Goal: Task Accomplishment & Management: Use online tool/utility

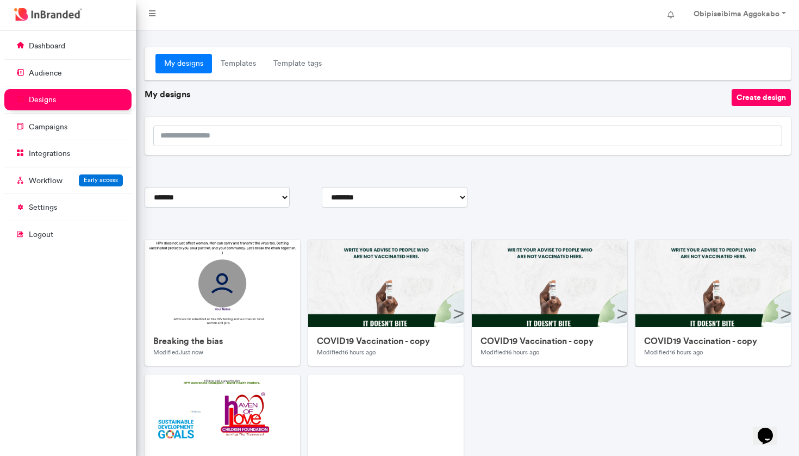
click at [585, 430] on div "Breaking the bias Modified Just now Edit Duplicate Delete COVID19 Vaccination -…" at bounding box center [467, 374] width 655 height 269
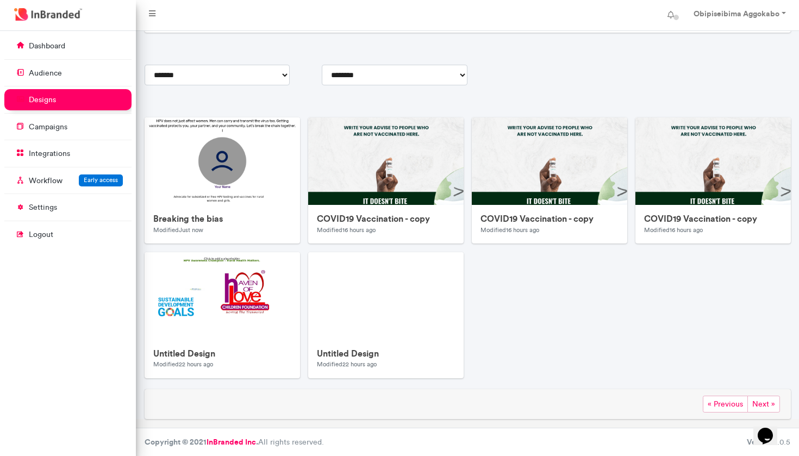
scroll to position [121, 0]
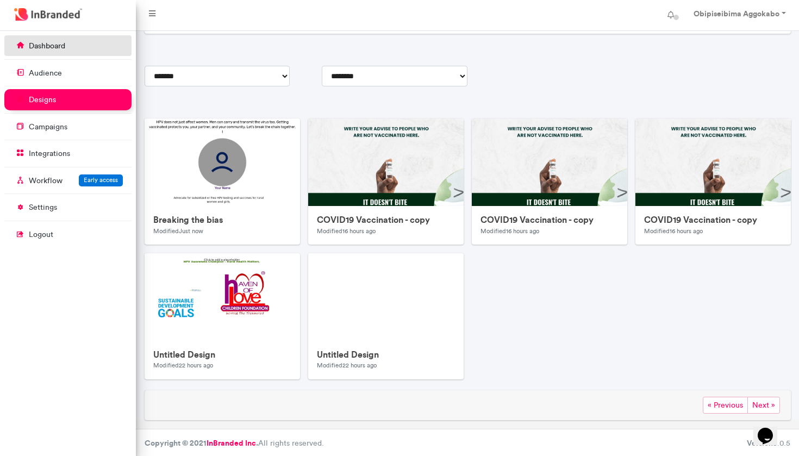
click at [47, 46] on p "dashboard" at bounding box center [47, 46] width 36 height 11
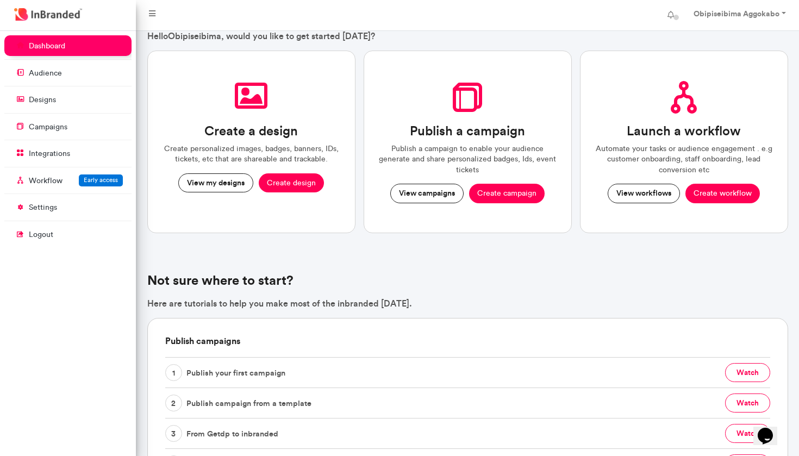
scroll to position [-1, 0]
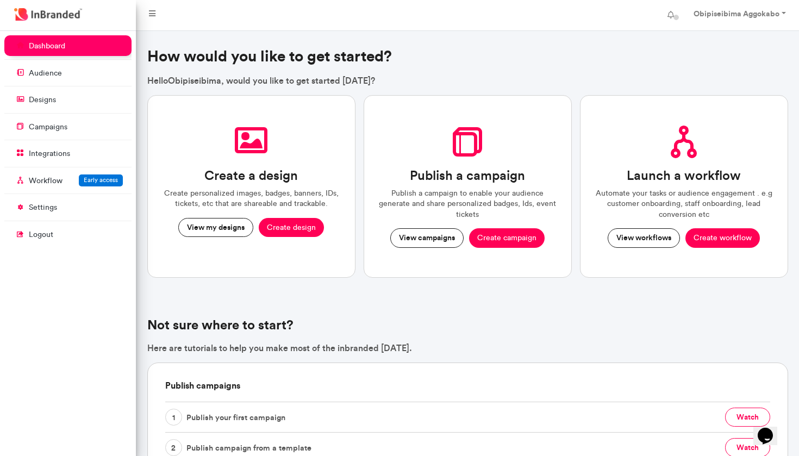
click at [287, 226] on button "Create design" at bounding box center [291, 228] width 65 height 20
click at [442, 242] on button "View campaigns" at bounding box center [426, 238] width 73 height 20
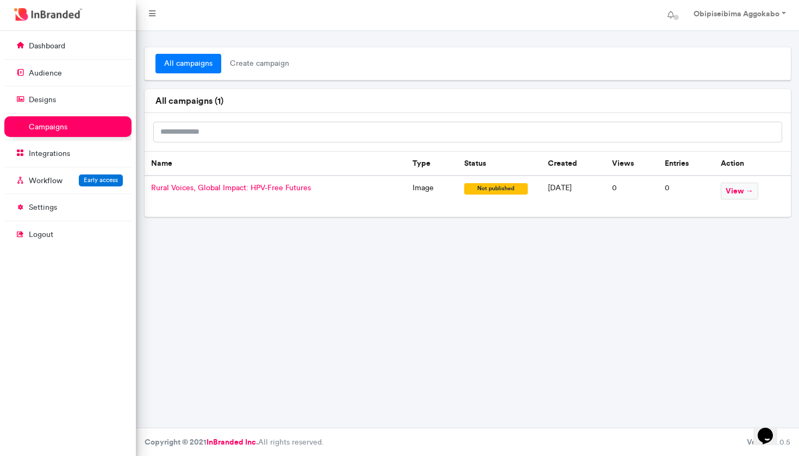
click at [295, 188] on span "Rural Voices, Global Impact: HPV-Free Futures" at bounding box center [231, 187] width 160 height 9
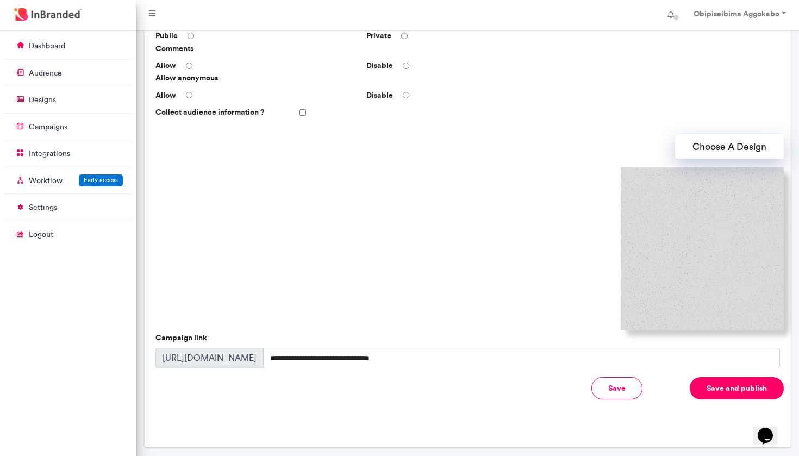
scroll to position [225, 0]
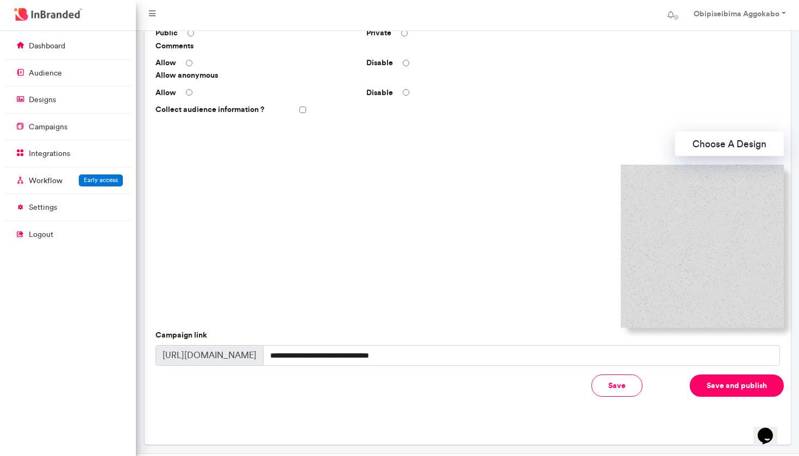
click at [742, 141] on button "Choose A Design" at bounding box center [729, 144] width 109 height 24
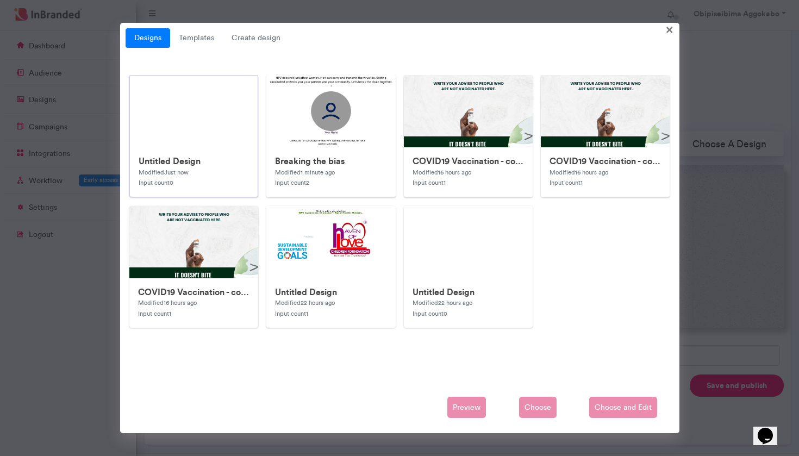
click at [201, 137] on img at bounding box center [194, 112] width 128 height 72
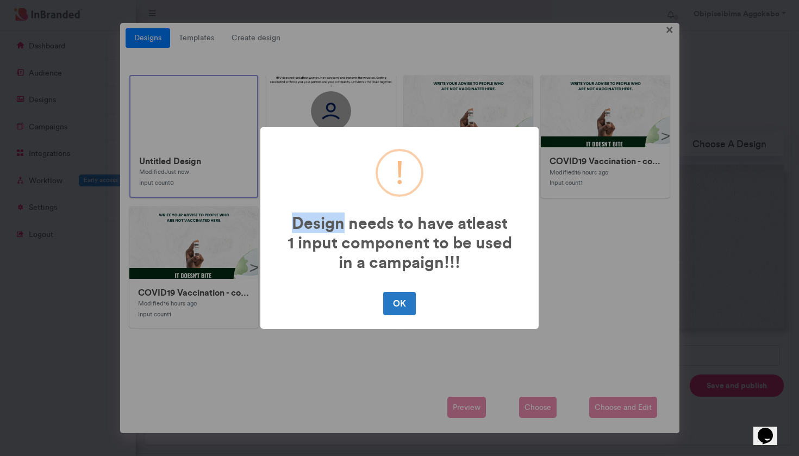
click at [201, 137] on div "! Design needs to have atleast 1 input component to be used in a campaign!!! × …" at bounding box center [399, 228] width 799 height 456
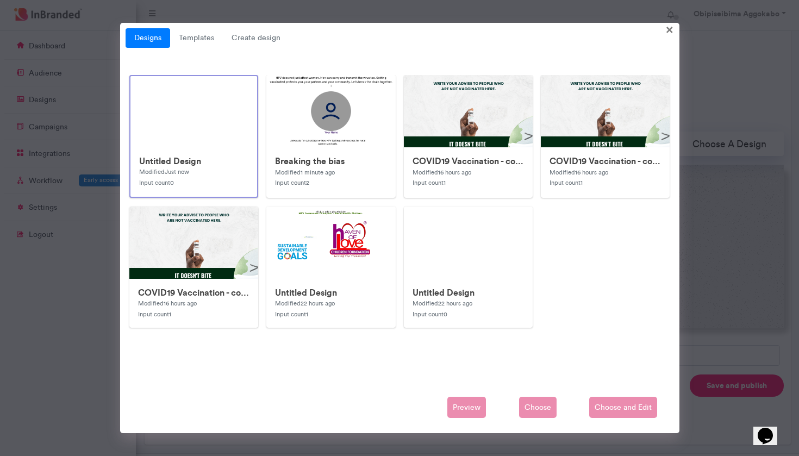
click at [201, 137] on img at bounding box center [194, 111] width 127 height 71
click at [201, 137] on img at bounding box center [194, 112] width 128 height 72
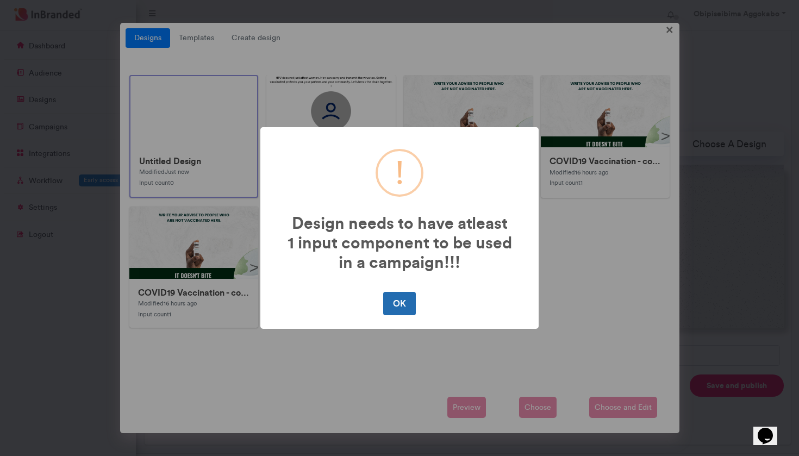
click at [407, 306] on button "OK" at bounding box center [399, 303] width 32 height 23
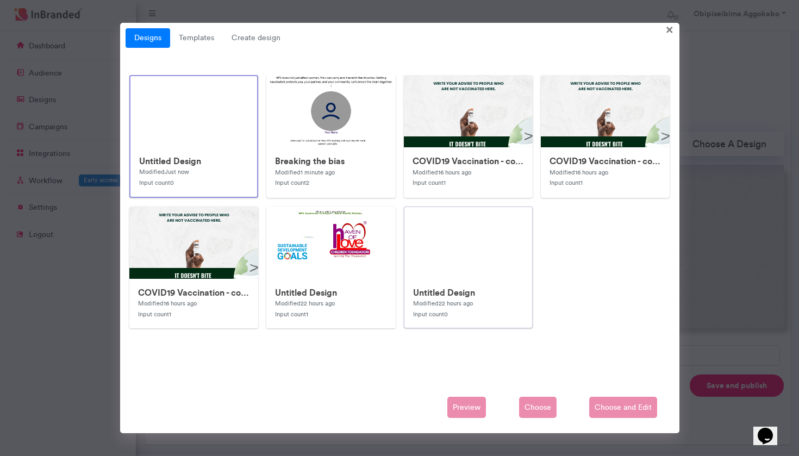
click at [457, 246] on img at bounding box center [469, 243] width 128 height 72
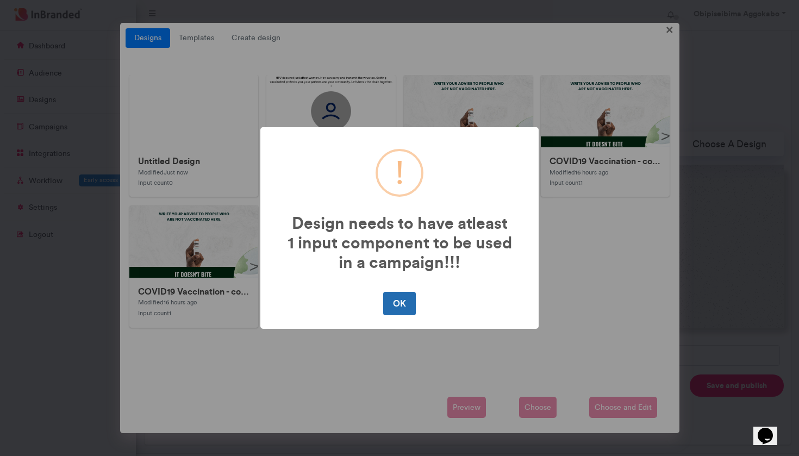
click at [401, 299] on button "OK" at bounding box center [399, 303] width 32 height 23
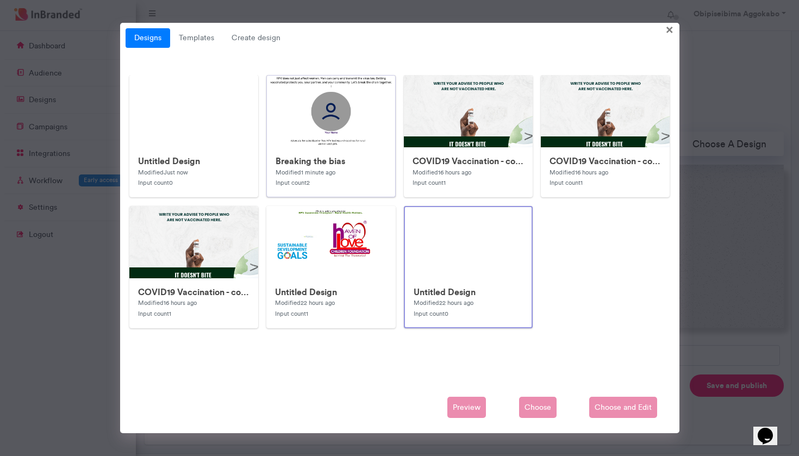
click at [318, 100] on img at bounding box center [484, 293] width 435 height 435
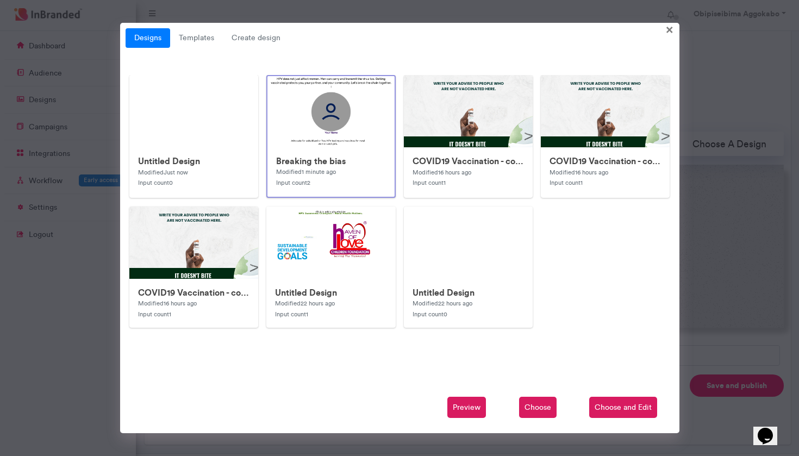
click at [630, 412] on span "Choose and Edit" at bounding box center [623, 408] width 68 height 22
click at [209, 32] on link "Templates" at bounding box center [196, 38] width 53 height 20
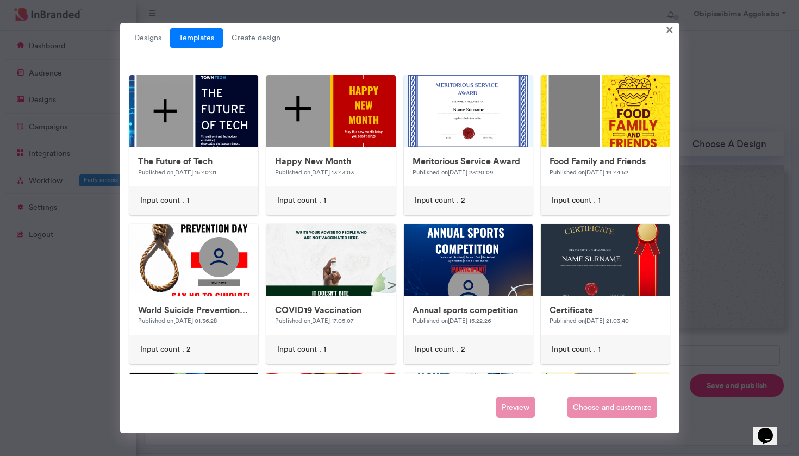
click at [465, 62] on div "Designs Templates Create design × Untitled Design Modified Just now Input count…" at bounding box center [400, 228] width 560 height 411
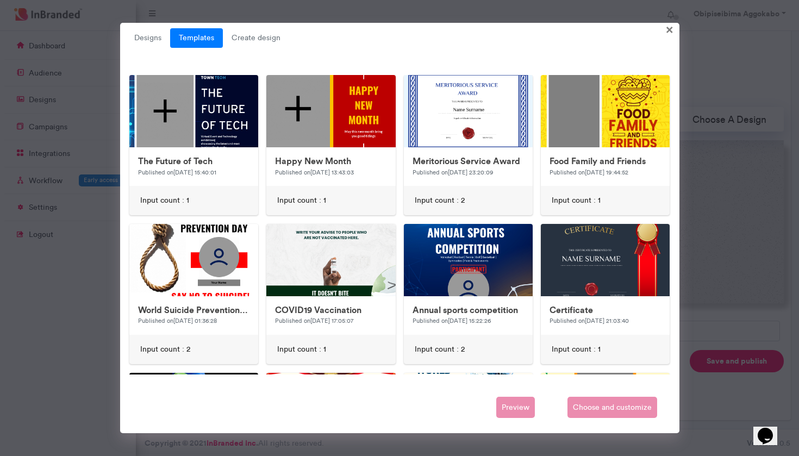
scroll to position [247, 0]
drag, startPoint x: 675, startPoint y: 171, endPoint x: 583, endPoint y: 333, distance: 186.5
click at [583, 333] on div "Designs Templates Create design × Untitled Design Modified Just now Input count…" at bounding box center [400, 228] width 560 height 411
click at [539, 355] on div "Certificate Published on [DATE] 21:03:40 Input count : 1" at bounding box center [605, 294] width 137 height 140
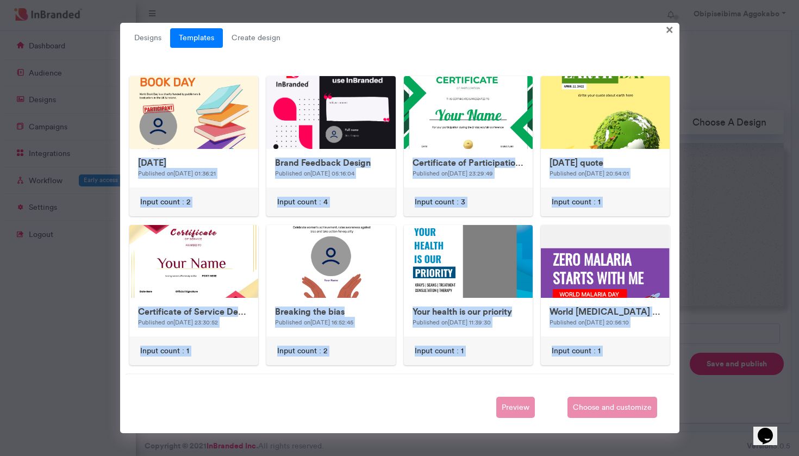
scroll to position [450, 0]
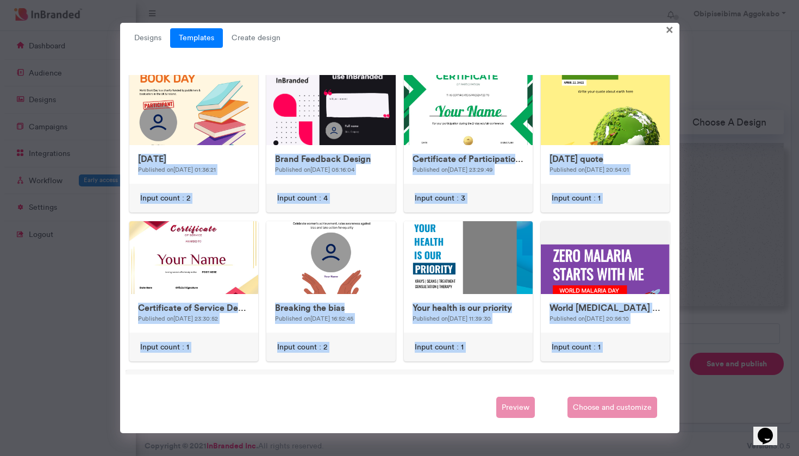
drag, startPoint x: 539, startPoint y: 355, endPoint x: 530, endPoint y: 375, distance: 22.4
click at [530, 375] on div "Designs Templates Create design × Untitled Design Modified 1 minute ago Input c…" at bounding box center [400, 228] width 560 height 411
click at [194, 110] on img at bounding box center [347, 289] width 435 height 435
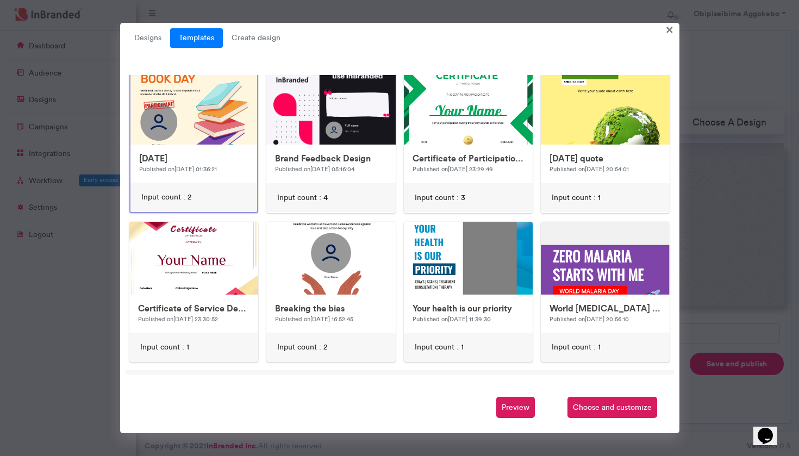
click at [599, 406] on span "Choose and customize" at bounding box center [613, 408] width 90 height 22
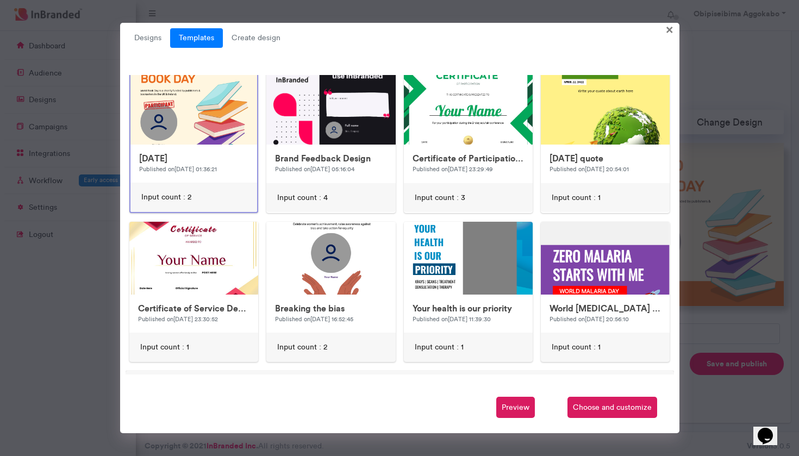
click at [675, 204] on div "Designs Templates Create design × Untitled Design Modified 1 minute ago Input c…" at bounding box center [400, 228] width 560 height 411
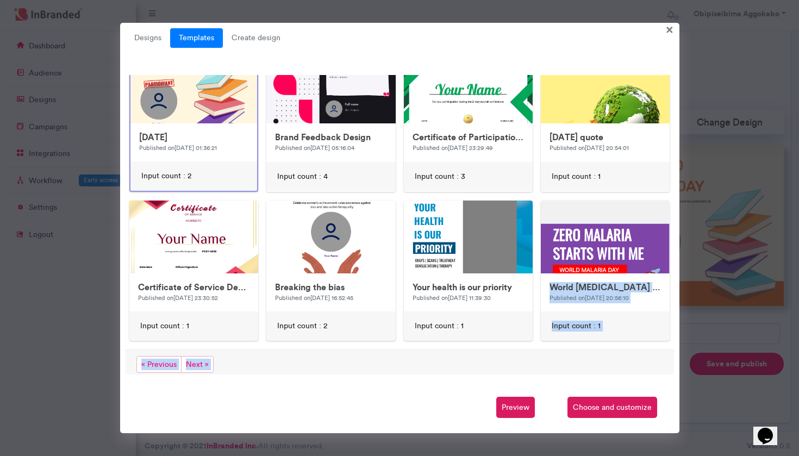
scroll to position [472, 0]
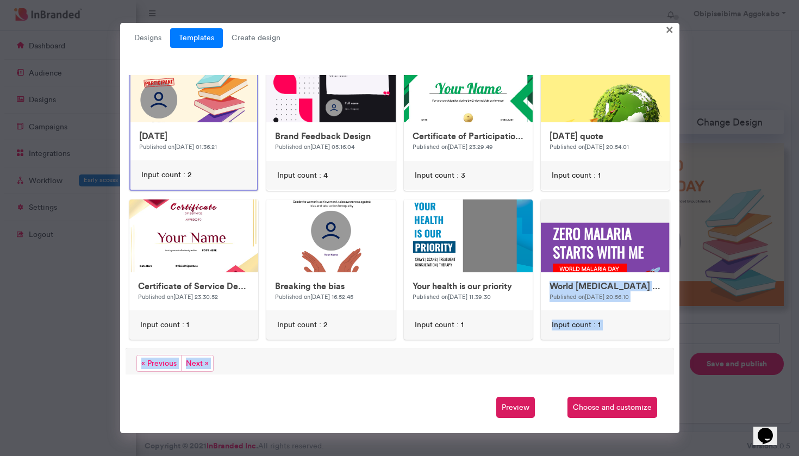
drag, startPoint x: 538, startPoint y: 274, endPoint x: 536, endPoint y: 381, distance: 107.7
click at [536, 381] on div "Designs Templates Create design × Untitled Design Modified 1 minute ago Input c…" at bounding box center [400, 228] width 560 height 411
click at [200, 358] on span "Next »" at bounding box center [197, 363] width 33 height 17
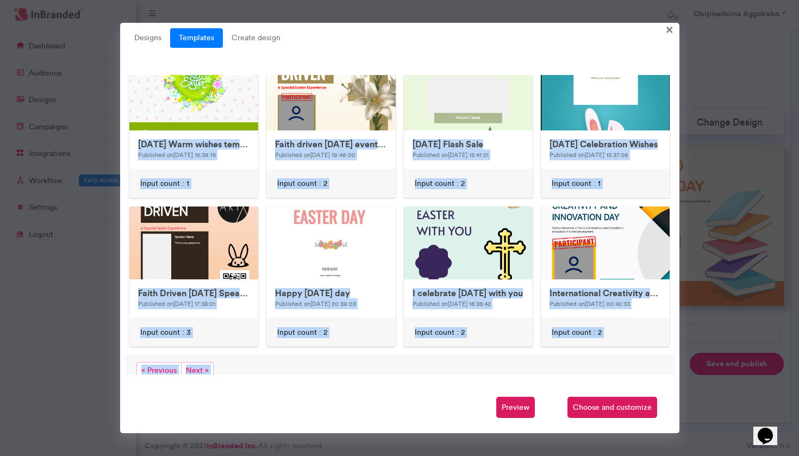
scroll to position [471, 0]
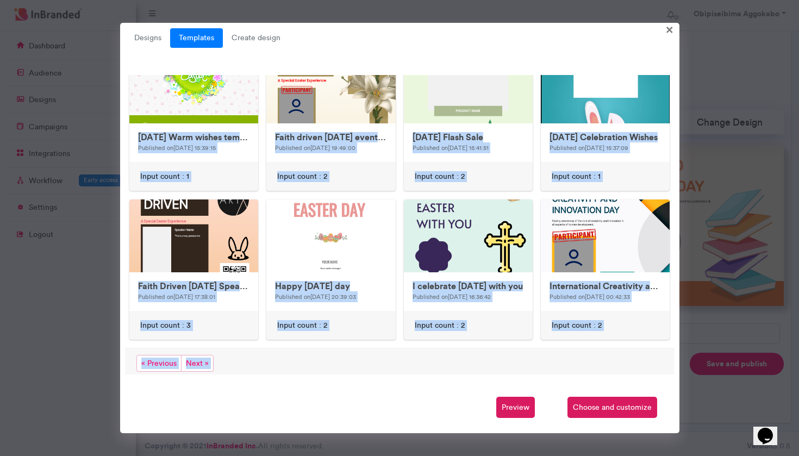
drag, startPoint x: 537, startPoint y: 258, endPoint x: 540, endPoint y: 383, distance: 125.1
click at [540, 383] on div "Designs Templates Create design × Untitled Design Modified 1 minute ago Input c…" at bounding box center [400, 228] width 560 height 411
click at [196, 362] on span "Next »" at bounding box center [197, 363] width 33 height 17
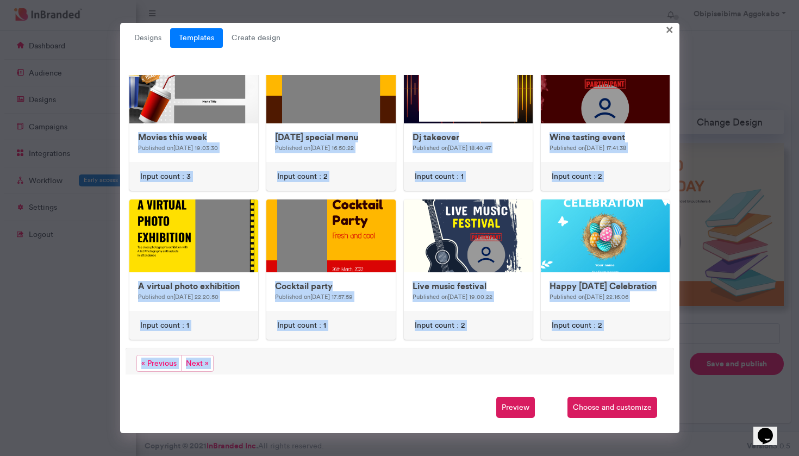
drag, startPoint x: 536, startPoint y: 215, endPoint x: 535, endPoint y: 380, distance: 164.2
click at [535, 380] on div "Designs Templates Create design × Untitled Design Modified 1 minute ago Input c…" at bounding box center [400, 228] width 560 height 411
click at [194, 363] on span "Next »" at bounding box center [197, 363] width 33 height 17
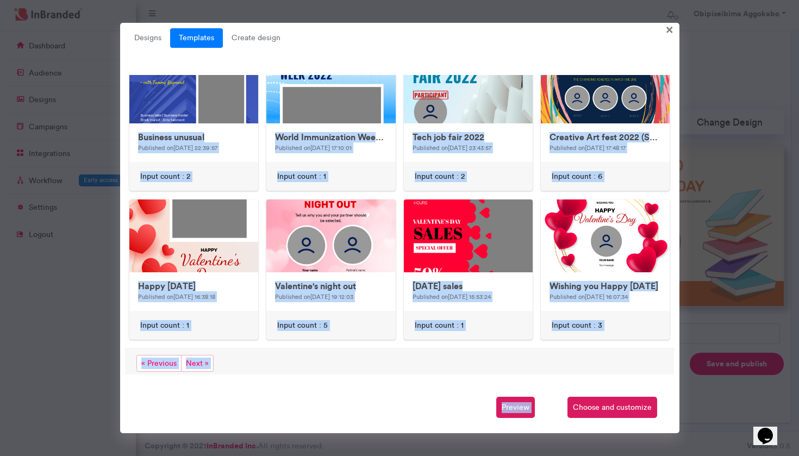
drag, startPoint x: 535, startPoint y: 217, endPoint x: 576, endPoint y: 387, distance: 175.3
click at [576, 387] on div "Designs Templates Create design × Untitled Design Modified 2 minutes ago Input …" at bounding box center [400, 228] width 560 height 411
click at [202, 362] on span "Next »" at bounding box center [197, 363] width 33 height 17
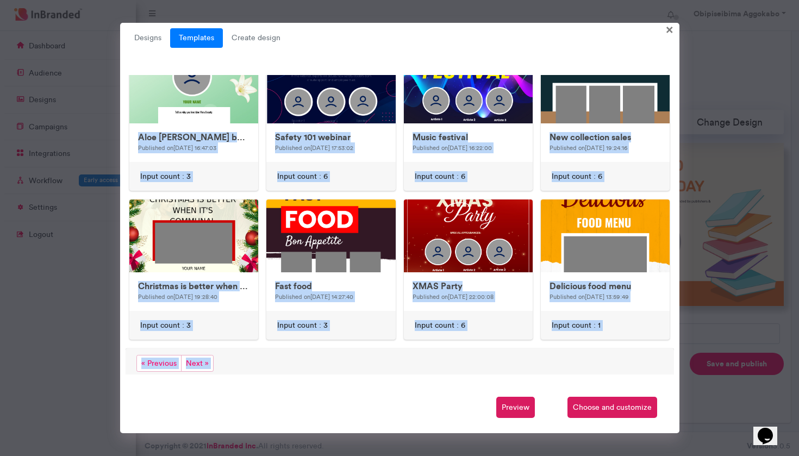
drag, startPoint x: 537, startPoint y: 123, endPoint x: 527, endPoint y: 380, distance: 256.8
click at [527, 380] on div "Designs Templates Create design × Untitled Design Modified 2 minutes ago Input …" at bounding box center [400, 228] width 560 height 411
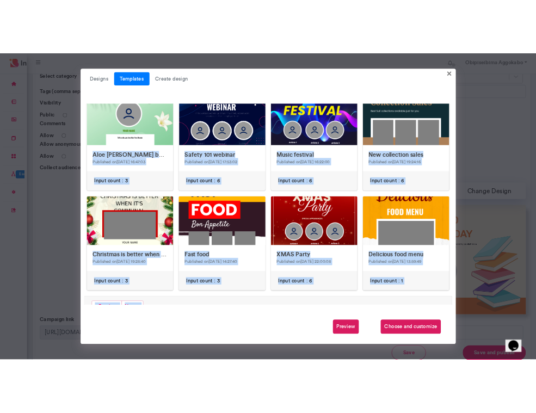
scroll to position [382, 136]
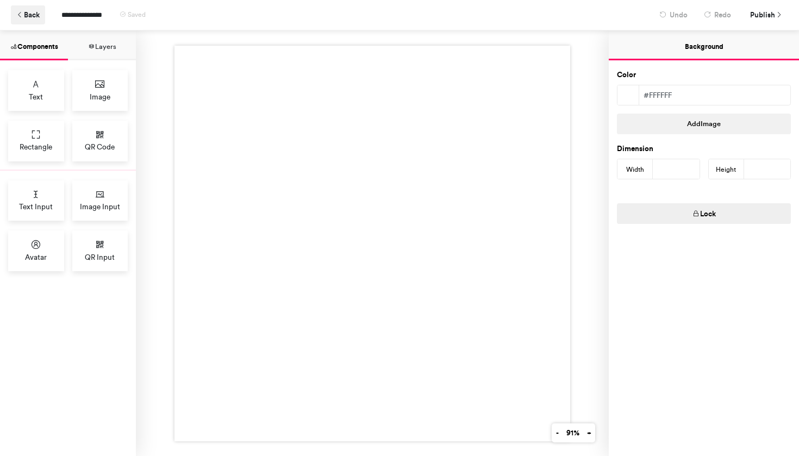
click at [36, 17] on button "Back" at bounding box center [28, 14] width 34 height 19
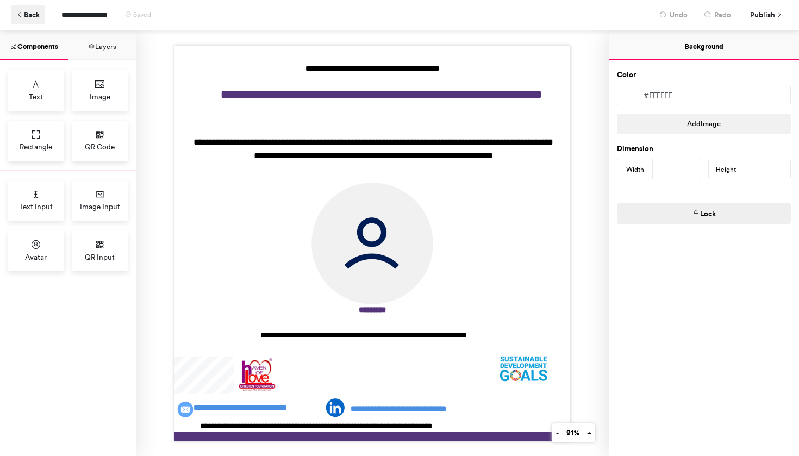
click at [35, 15] on button "Back" at bounding box center [28, 14] width 34 height 19
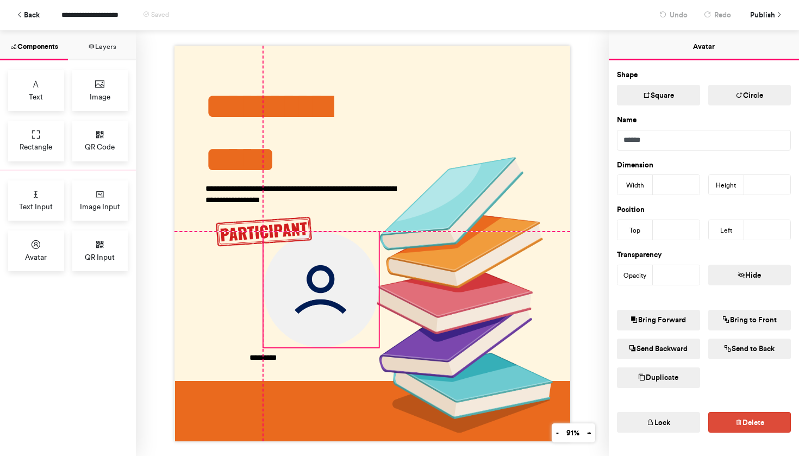
drag, startPoint x: 271, startPoint y: 286, endPoint x: 330, endPoint y: 293, distance: 59.6
click at [330, 293] on img at bounding box center [321, 289] width 115 height 115
type input "***"
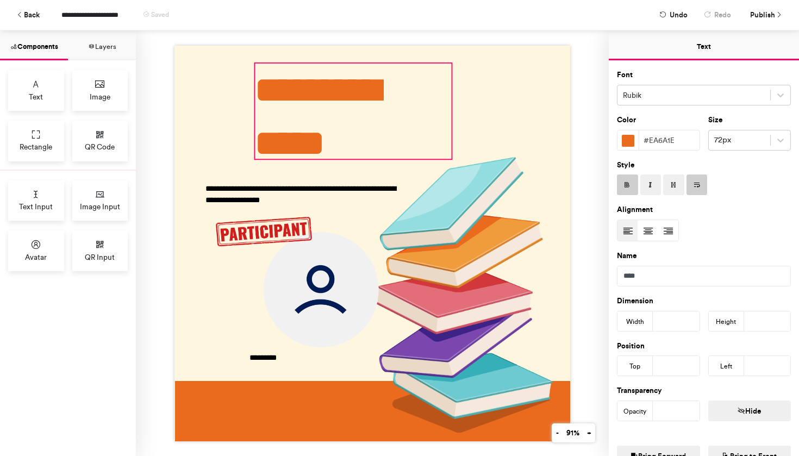
drag, startPoint x: 295, startPoint y: 131, endPoint x: 344, endPoint y: 114, distance: 52.1
click at [344, 114] on div "**********" at bounding box center [353, 111] width 196 height 96
type input "**"
type input "***"
click at [28, 15] on button "Back" at bounding box center [28, 14] width 34 height 19
